Goal: Transaction & Acquisition: Purchase product/service

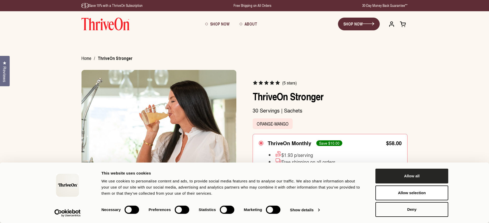
click at [419, 172] on button "Allow all" at bounding box center [412, 175] width 73 height 15
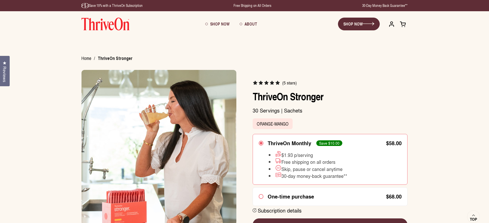
click at [121, 26] on img at bounding box center [106, 24] width 48 height 13
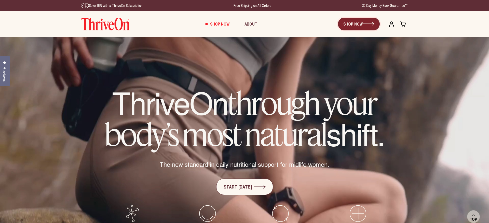
click at [346, 25] on link "SHOP NOW" at bounding box center [359, 24] width 42 height 13
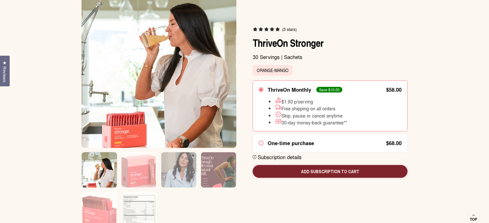
scroll to position [79, 0]
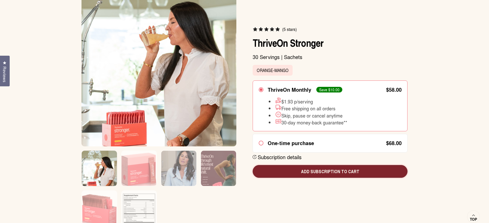
click at [333, 173] on span "Add subscription to cart" at bounding box center [330, 171] width 147 height 7
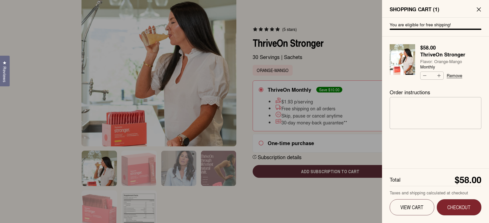
click at [450, 210] on span "Checkout" at bounding box center [460, 207] width 30 height 6
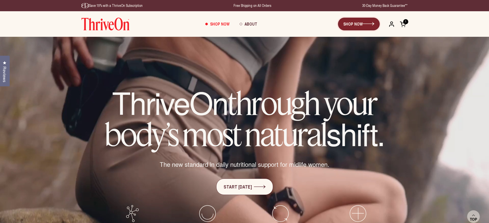
click at [364, 28] on link "SHOP NOW" at bounding box center [359, 24] width 42 height 13
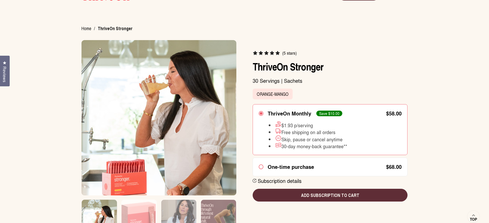
scroll to position [54, 0]
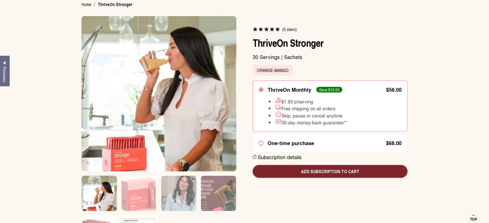
click at [317, 173] on span "Add subscription to cart" at bounding box center [330, 171] width 147 height 7
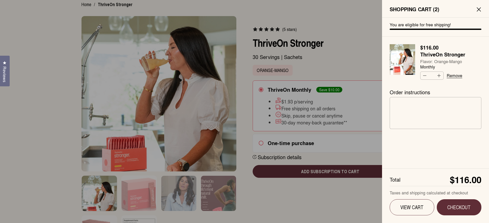
click at [426, 77] on button "Decrease quantity" at bounding box center [425, 76] width 8 height 8
type input "*"
click at [461, 213] on button "Checkout" at bounding box center [459, 207] width 45 height 16
